Goal: Share content

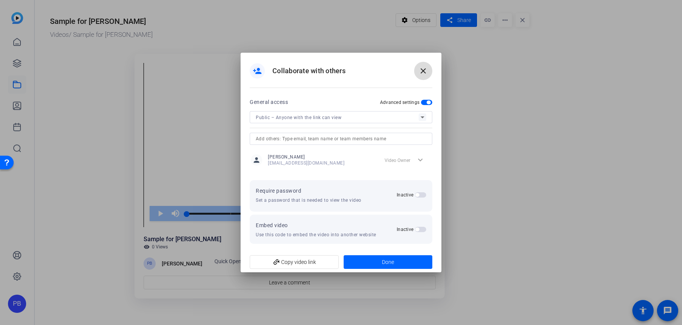
click at [421, 77] on span at bounding box center [423, 71] width 18 height 18
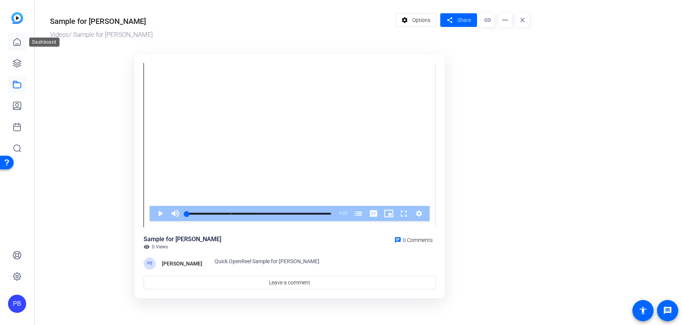
click at [17, 41] on icon at bounding box center [17, 42] width 9 height 9
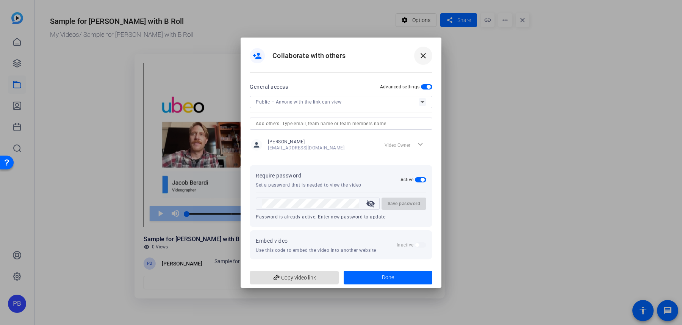
click at [425, 58] on mat-icon "close" at bounding box center [423, 55] width 9 height 9
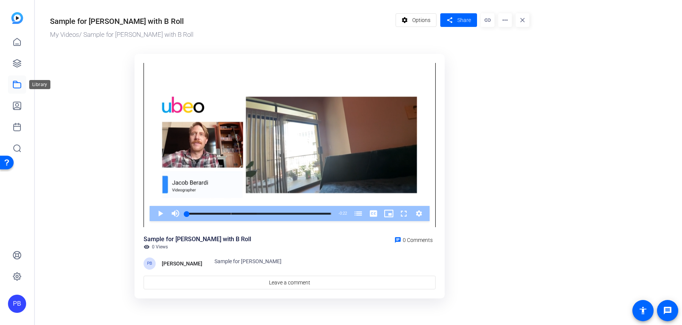
click at [16, 81] on icon at bounding box center [17, 84] width 8 height 7
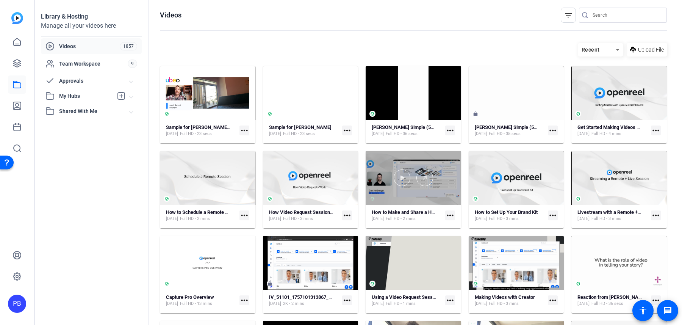
click at [441, 196] on div at bounding box center [413, 178] width 95 height 54
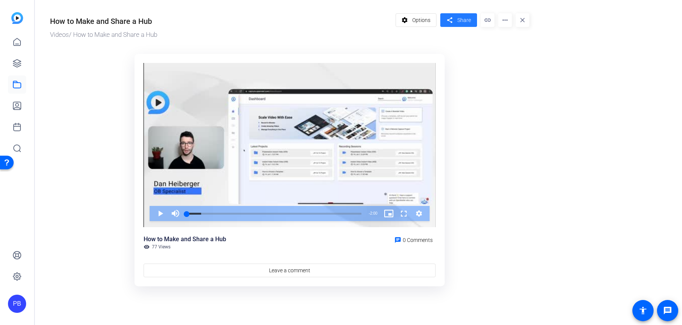
click at [465, 18] on span "Share" at bounding box center [464, 20] width 14 height 8
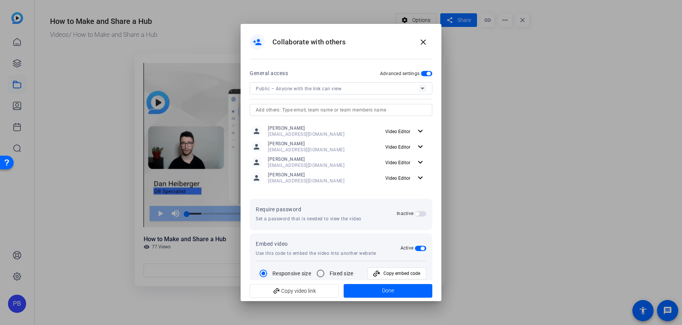
type textarea "<iframe width="100%" height="100%" src="[URL][DOMAIN_NAME]" title="OpenReel Vid…"
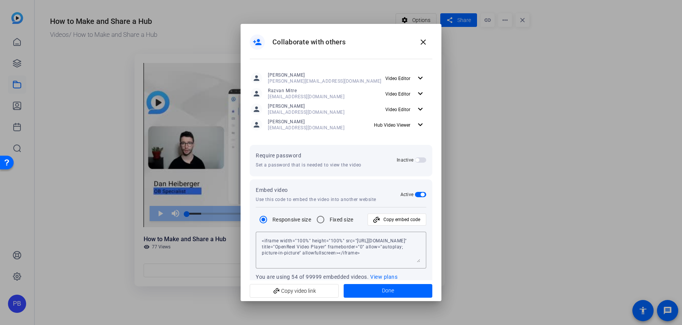
scroll to position [67, 0]
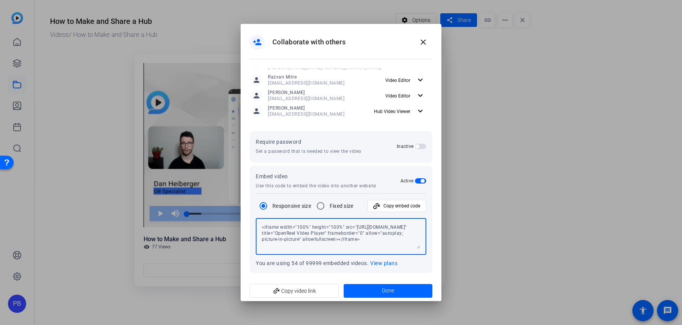
drag, startPoint x: 372, startPoint y: 246, endPoint x: 244, endPoint y: 217, distance: 131.3
click at [244, 217] on mat-dialog-content "General access Advanced settings Public – Anyone with the link can view person …" at bounding box center [341, 174] width 201 height 211
click at [422, 44] on mat-icon "close" at bounding box center [423, 42] width 9 height 9
